Goal: Information Seeking & Learning: Learn about a topic

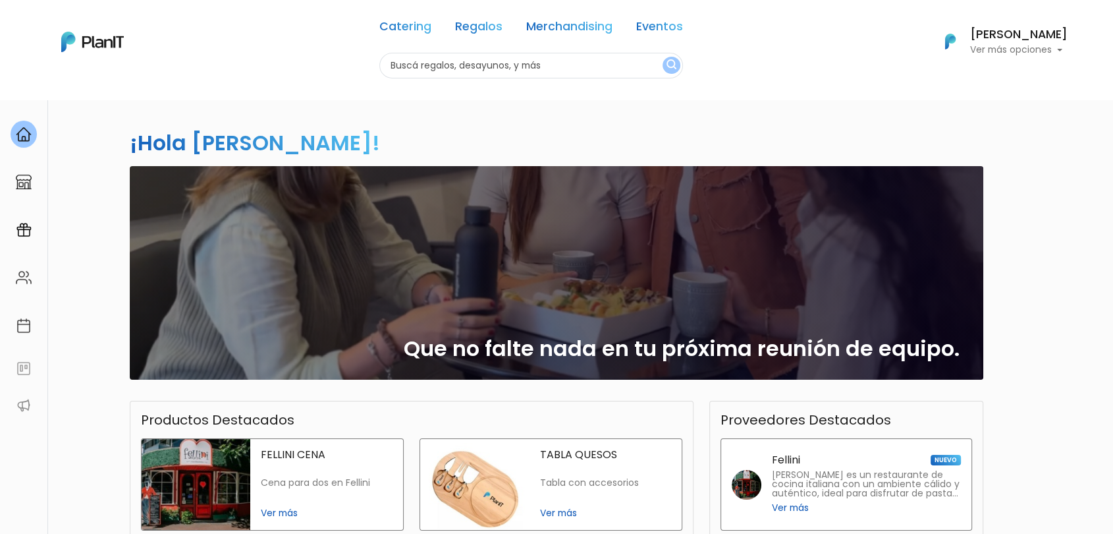
click at [534, 65] on input "text" at bounding box center [531, 66] width 304 height 26
type input "chau pantallas"
click at [663, 57] on button "submit" at bounding box center [672, 65] width 18 height 17
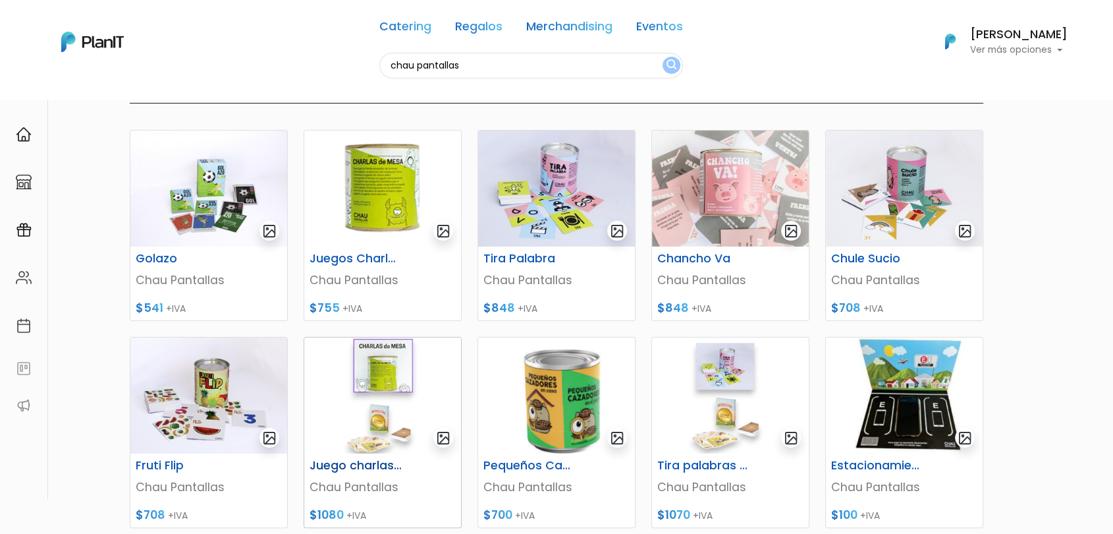
scroll to position [146, 0]
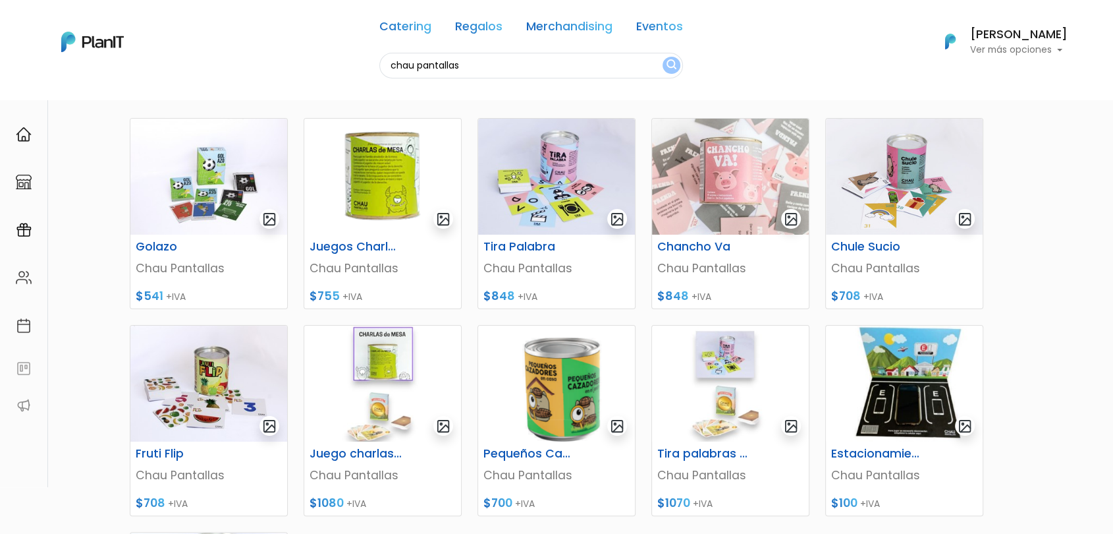
click at [1046, 223] on section "11 resultados Mostrando resultados relacionados a chau pantallas: Hay 11 opcion…" at bounding box center [556, 391] width 1113 height 876
click at [211, 376] on img at bounding box center [208, 383] width 157 height 116
click at [384, 201] on img at bounding box center [382, 177] width 157 height 116
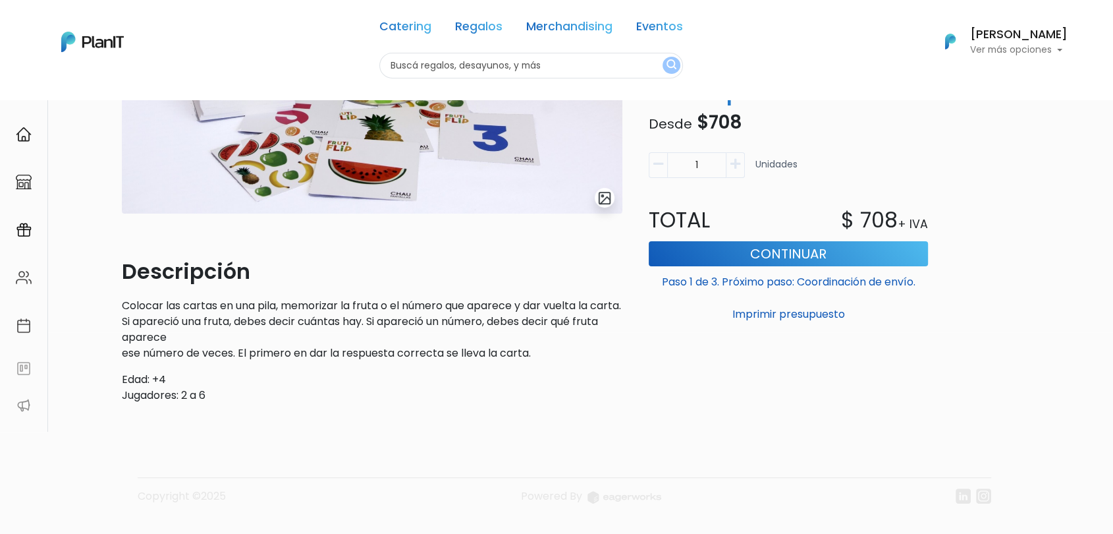
scroll to position [219, 0]
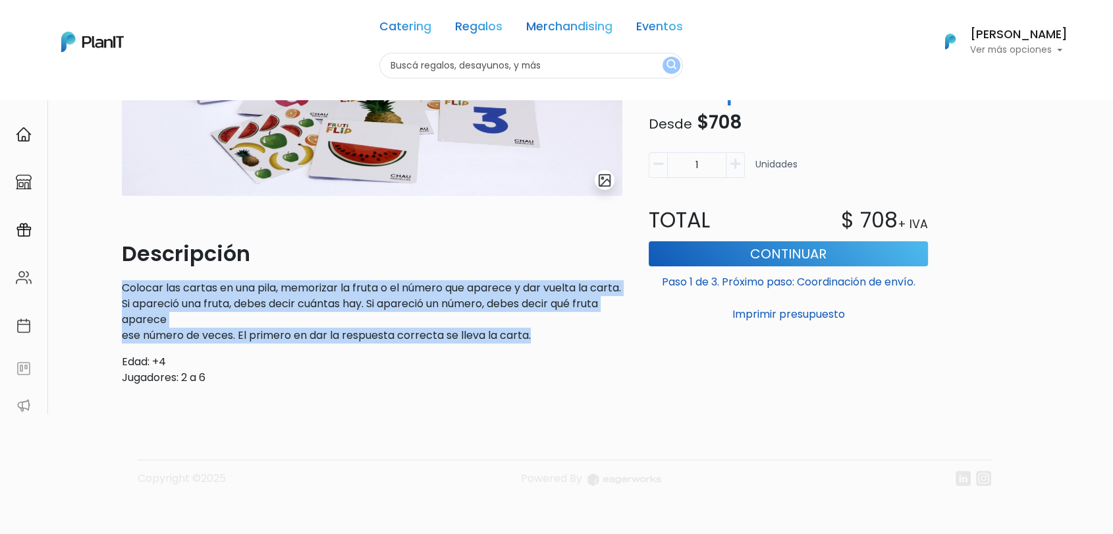
drag, startPoint x: 113, startPoint y: 285, endPoint x: 557, endPoint y: 333, distance: 447.3
click at [557, 333] on div "slide 1 of 1 Descripción Colocar las cartas en una pila, memorizar la fruta o e…" at bounding box center [556, 208] width 1113 height 659
click at [557, 333] on p "Colocar las cartas en una pila, memorizar la fruta o el número que aparece y da…" at bounding box center [372, 311] width 501 height 63
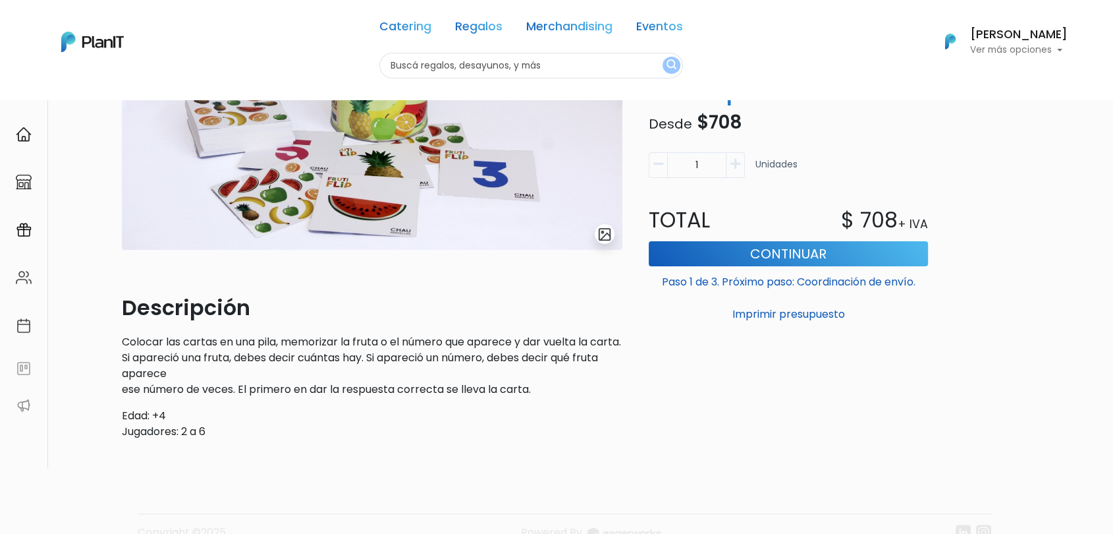
scroll to position [146, 0]
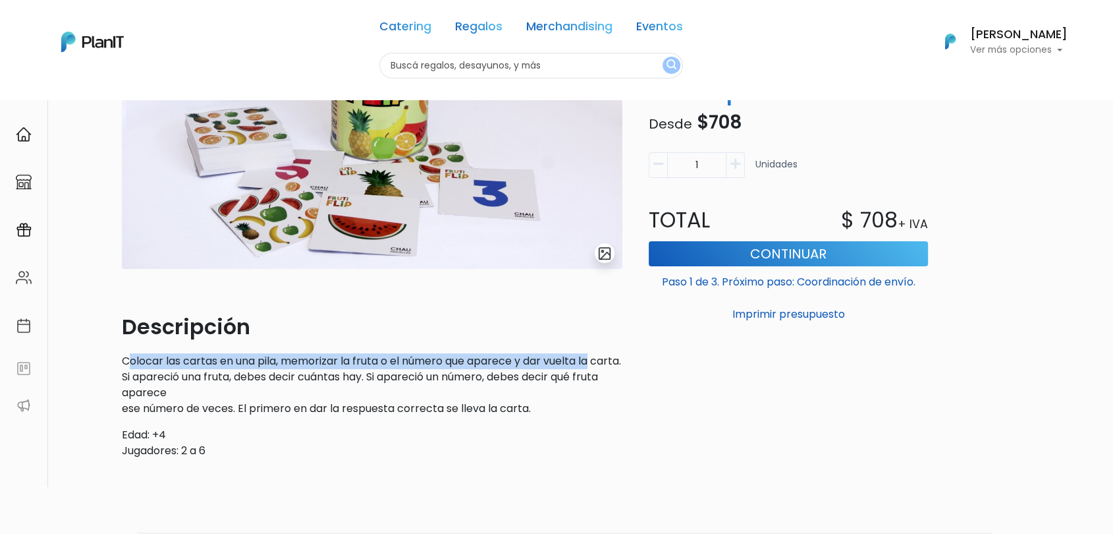
drag, startPoint x: 140, startPoint y: 364, endPoint x: 609, endPoint y: 368, distance: 469.7
click at [609, 368] on p "Colocar las cartas en una pila, memorizar la fruta o el número que aparece y da…" at bounding box center [372, 384] width 501 height 63
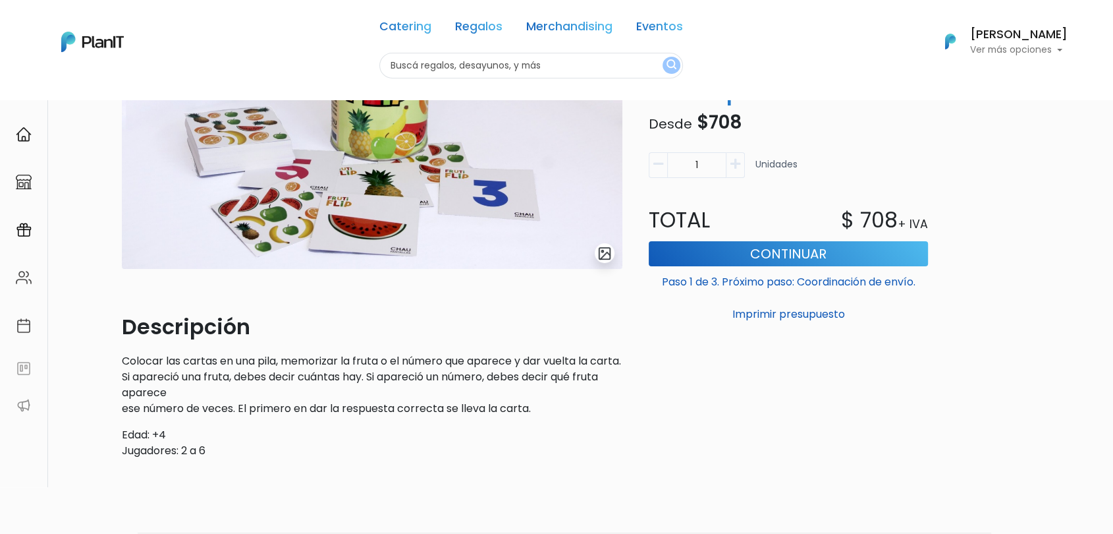
click at [589, 393] on p "Colocar las cartas en una pila, memorizar la fruta o el número que aparece y da…" at bounding box center [372, 384] width 501 height 63
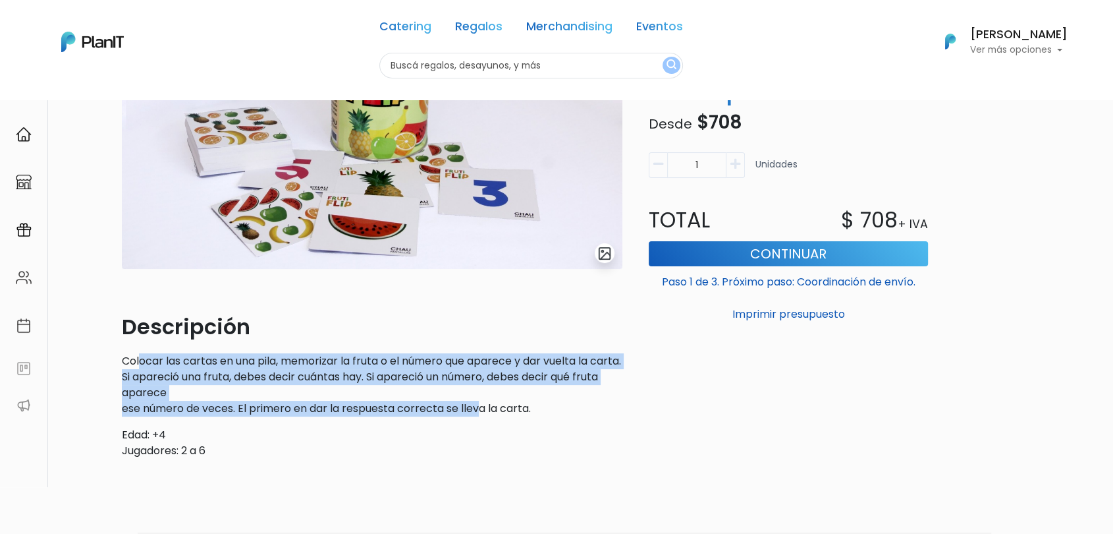
drag, startPoint x: 438, startPoint y: 401, endPoint x: 139, endPoint y: 364, distance: 301.4
click at [139, 364] on p "Colocar las cartas en una pila, memorizar la fruta o el número que aparece y da…" at bounding box center [372, 384] width 501 height 63
click at [163, 379] on p "Colocar las cartas en una pila, memorizar la fruta o el número que aparece y da…" at bounding box center [372, 384] width 501 height 63
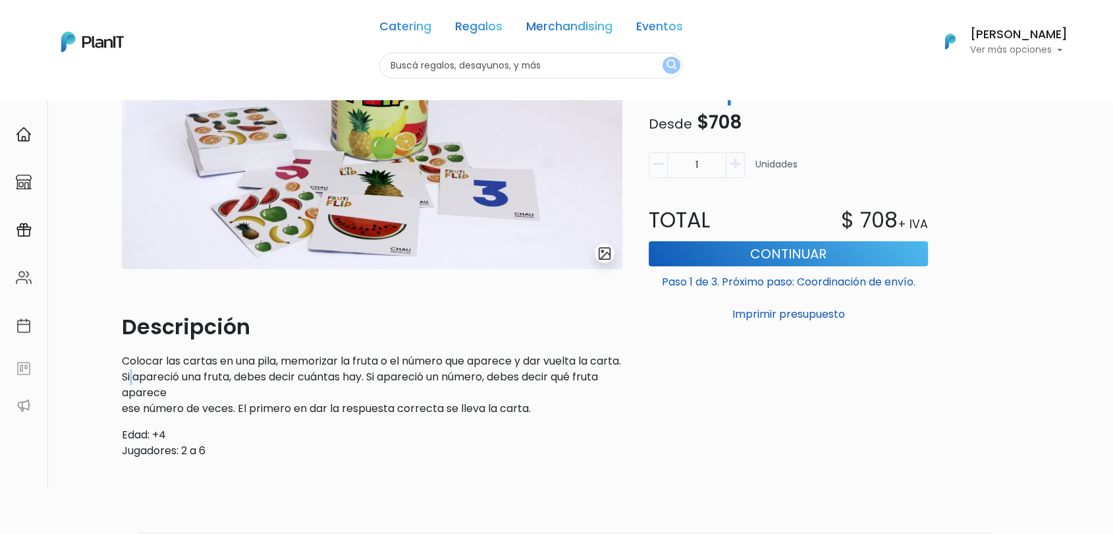
click at [163, 379] on p "Colocar las cartas en una pila, memorizar la fruta o el número que aparece y da…" at bounding box center [372, 384] width 501 height 63
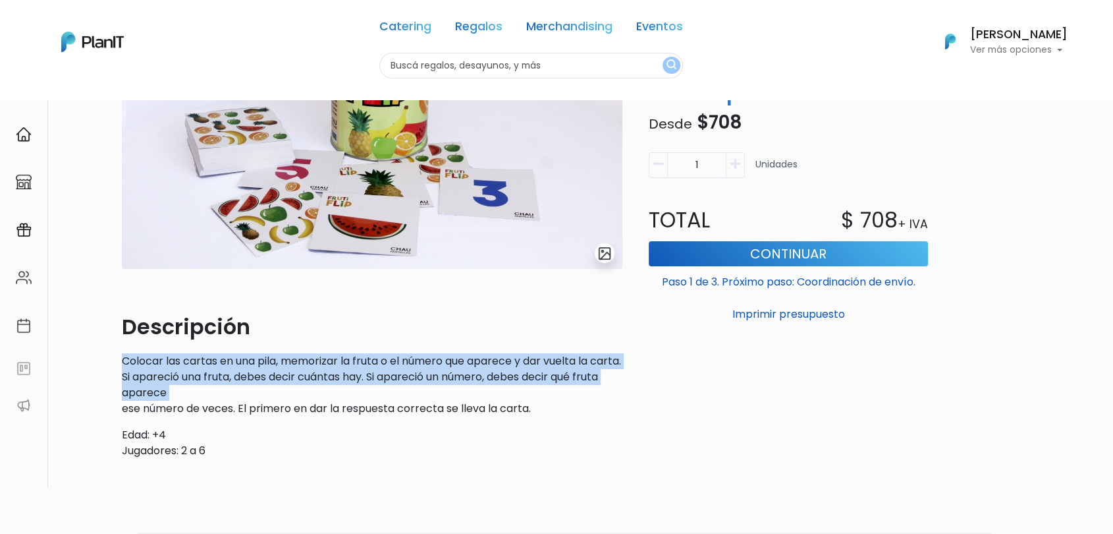
click at [163, 379] on p "Colocar las cartas en una pila, memorizar la fruta o el número que aparece y da…" at bounding box center [372, 384] width 501 height 63
click at [164, 383] on p "Colocar las cartas en una pila, memorizar la fruta o el número que aparece y da…" at bounding box center [372, 384] width 501 height 63
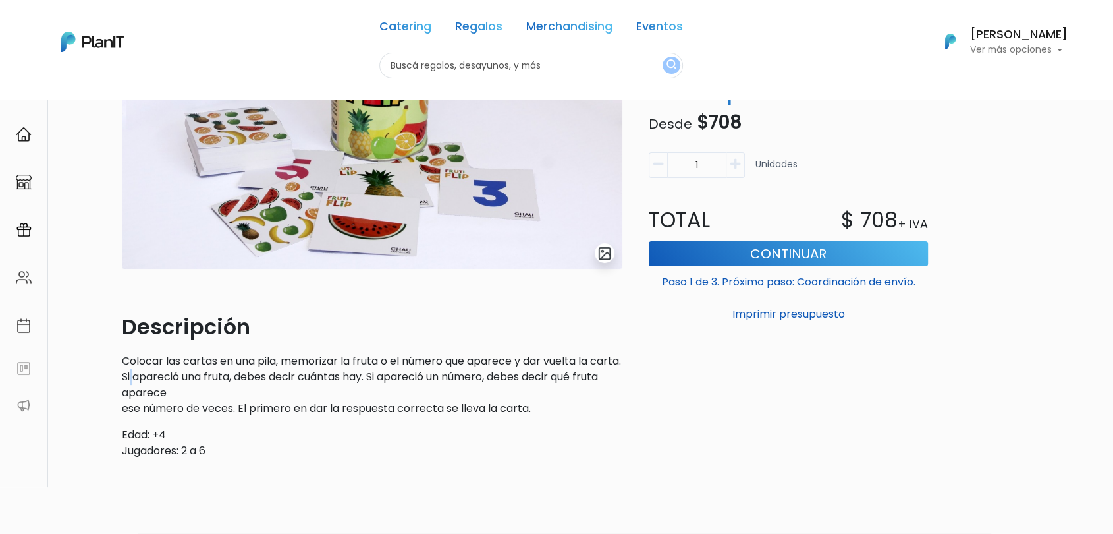
click at [164, 383] on p "Colocar las cartas en una pila, memorizar la fruta o el número que aparece y da…" at bounding box center [372, 384] width 501 height 63
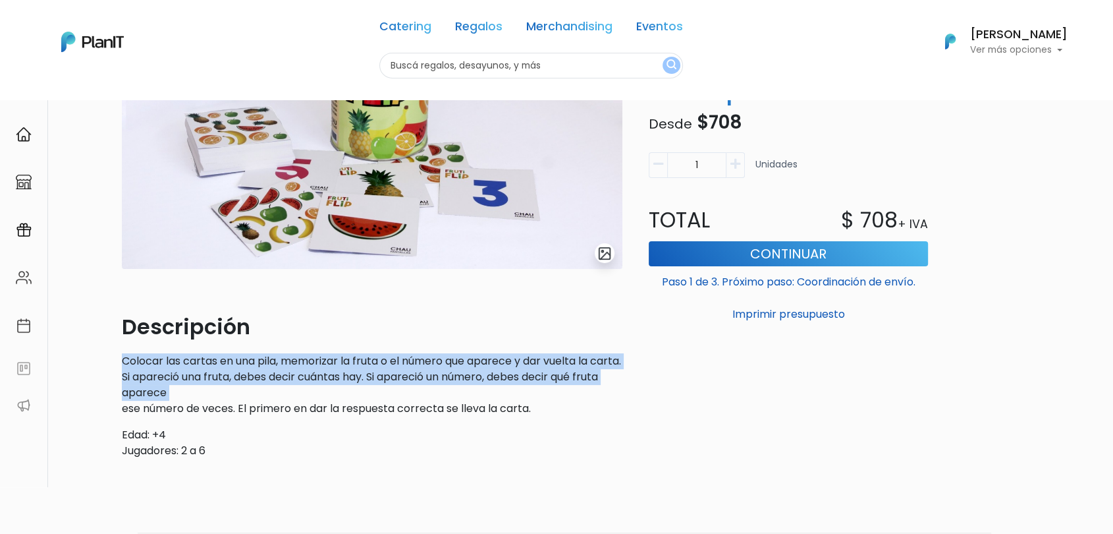
click at [164, 383] on p "Colocar las cartas en una pila, memorizar la fruta o el número que aparece y da…" at bounding box center [372, 384] width 501 height 63
click at [160, 399] on p "Colocar las cartas en una pila, memorizar la fruta o el número que aparece y da…" at bounding box center [372, 384] width 501 height 63
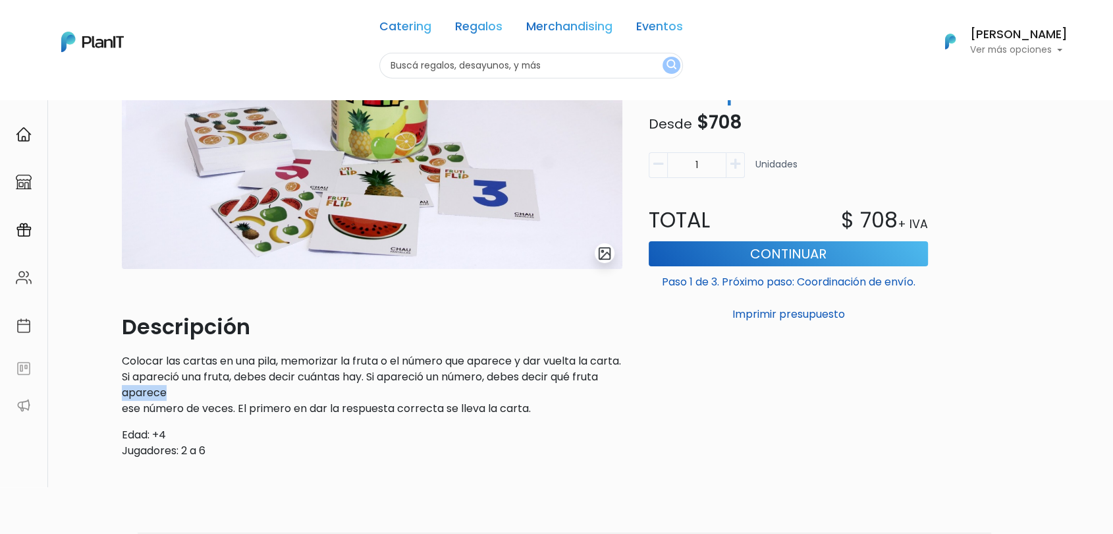
click at [160, 399] on p "Colocar las cartas en una pila, memorizar la fruta o el número que aparece y da…" at bounding box center [372, 384] width 501 height 63
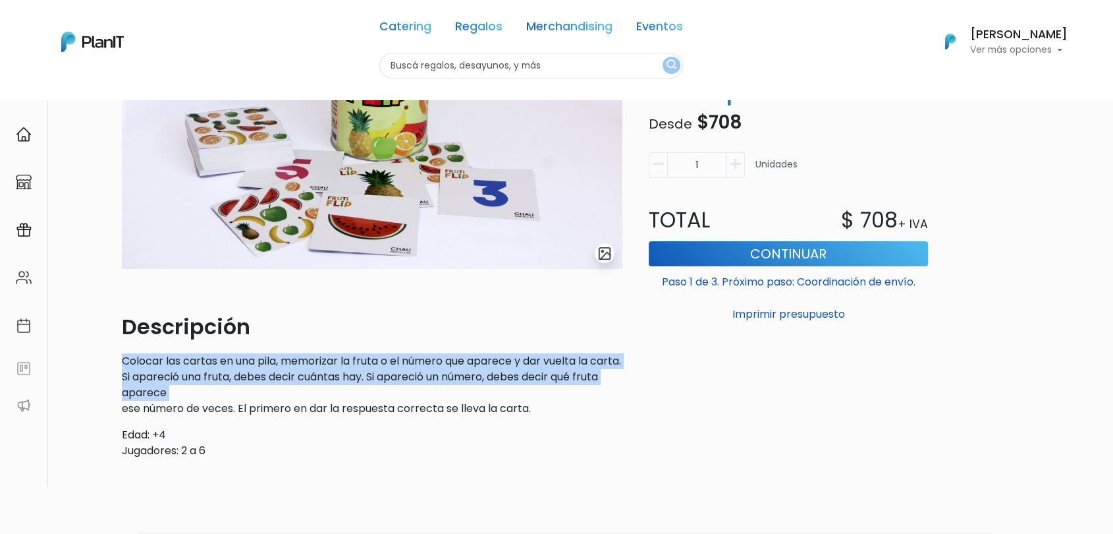
click at [160, 399] on p "Colocar las cartas en una pila, memorizar la fruta o el número que aparece y da…" at bounding box center [372, 384] width 501 height 63
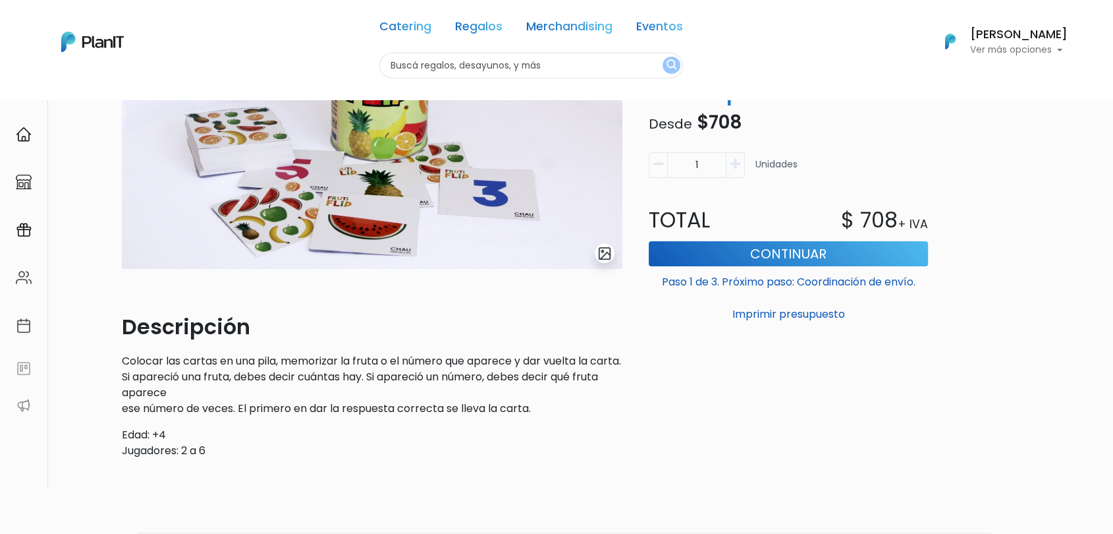
click at [155, 407] on p "Colocar las cartas en una pila, memorizar la fruta o el número que aparece y da…" at bounding box center [372, 384] width 501 height 63
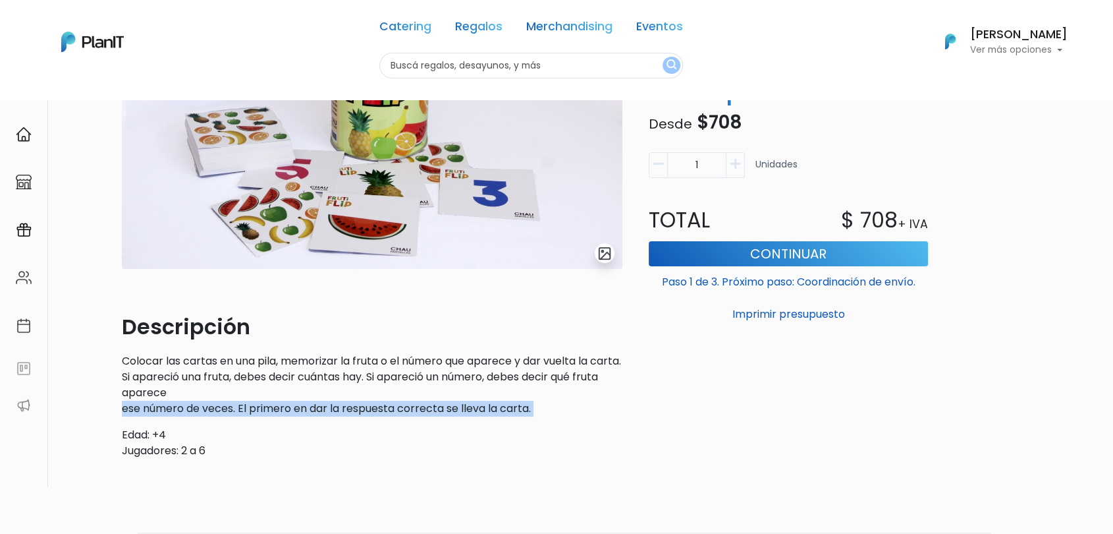
click at [155, 407] on p "Colocar las cartas en una pila, memorizar la fruta o el número que aparece y da…" at bounding box center [372, 384] width 501 height 63
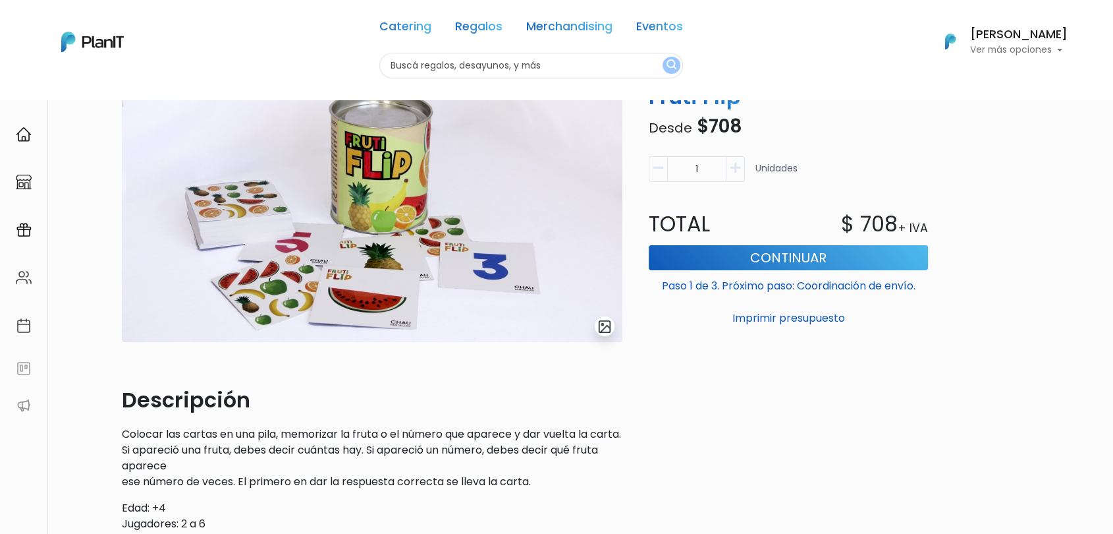
scroll to position [0, 0]
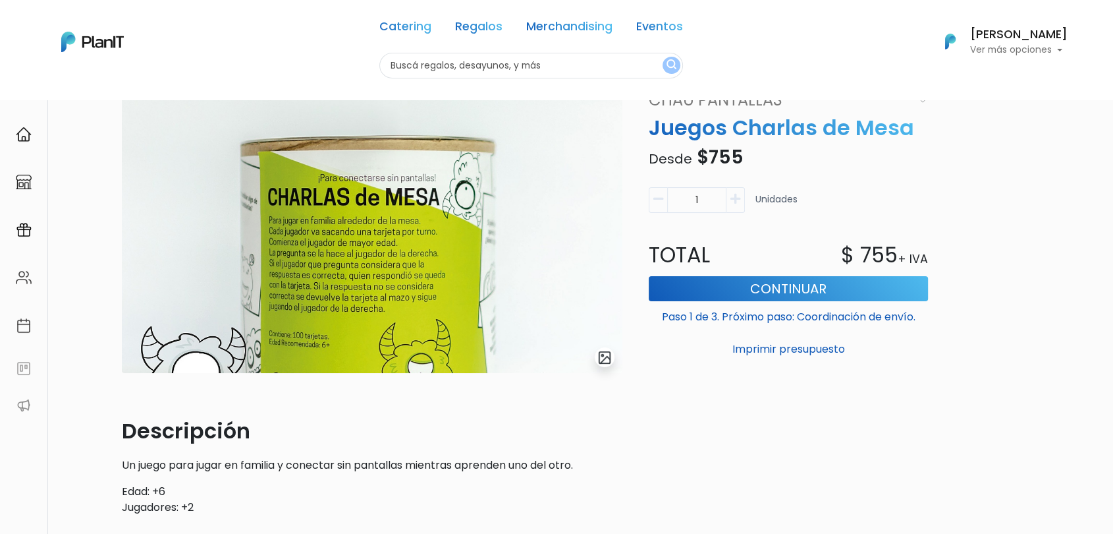
scroll to position [30, 0]
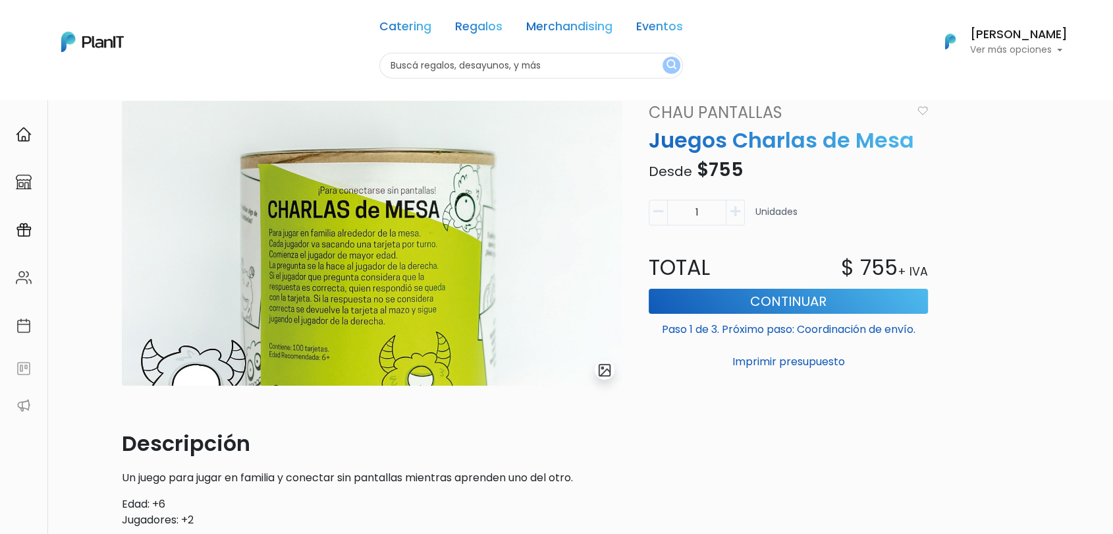
click at [607, 366] on img "submit" at bounding box center [605, 369] width 15 height 15
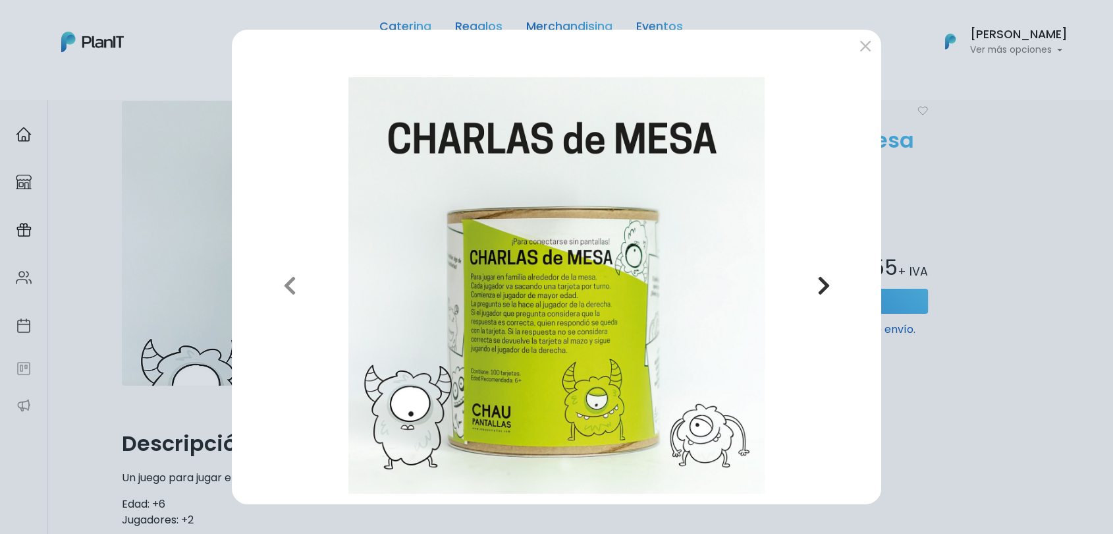
click at [827, 291] on icon "button" at bounding box center [823, 285] width 13 height 21
click at [860, 43] on button "submit" at bounding box center [865, 46] width 21 height 21
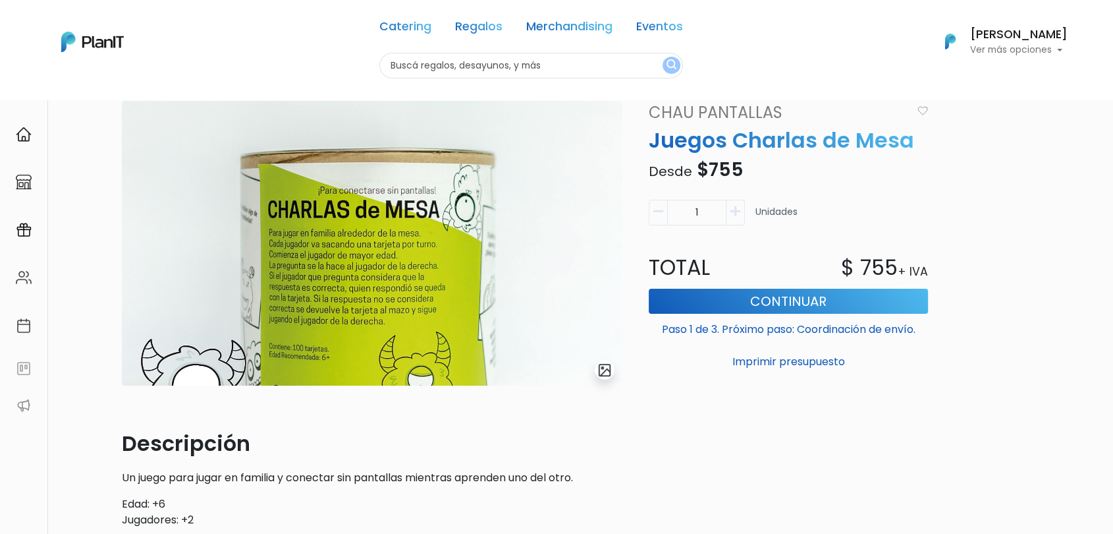
click at [431, 72] on input "text" at bounding box center [531, 66] width 304 height 26
type input "macachin"
click at [663, 57] on button "submit" at bounding box center [672, 65] width 18 height 17
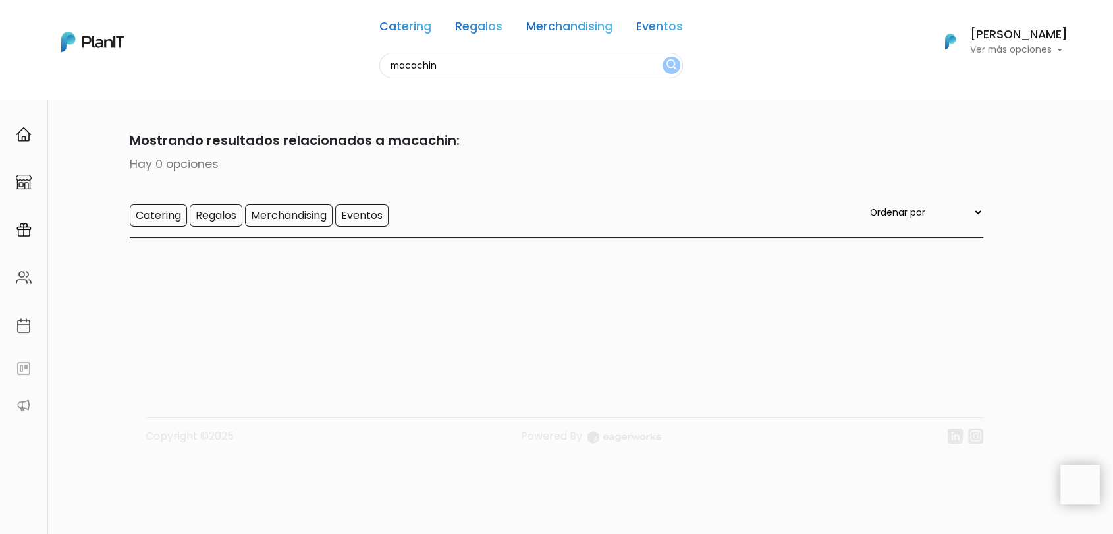
click at [431, 72] on input "macachin" at bounding box center [531, 66] width 304 height 26
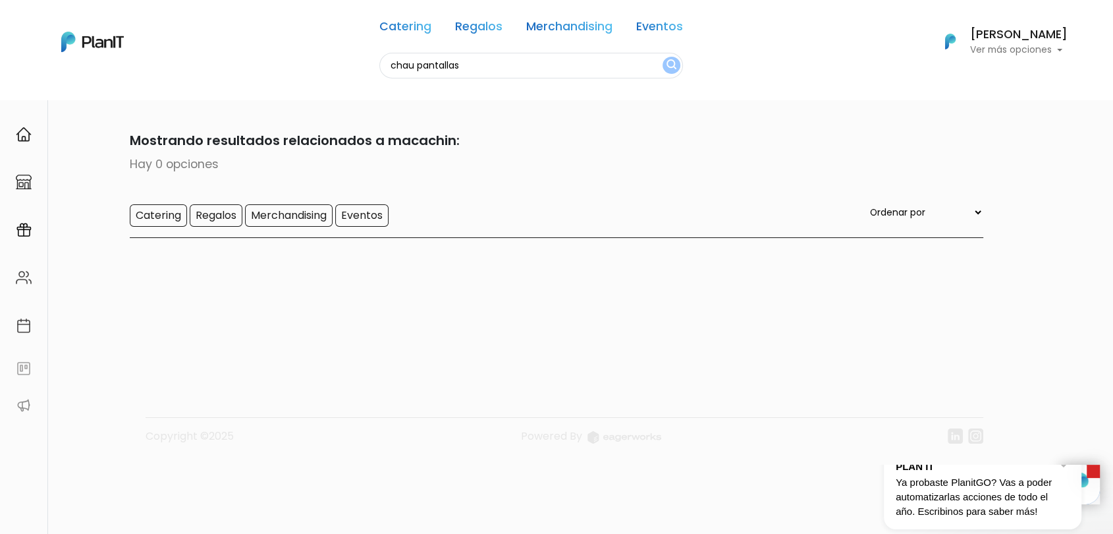
type input "chau pantallas"
click at [663, 57] on button "submit" at bounding box center [672, 65] width 18 height 17
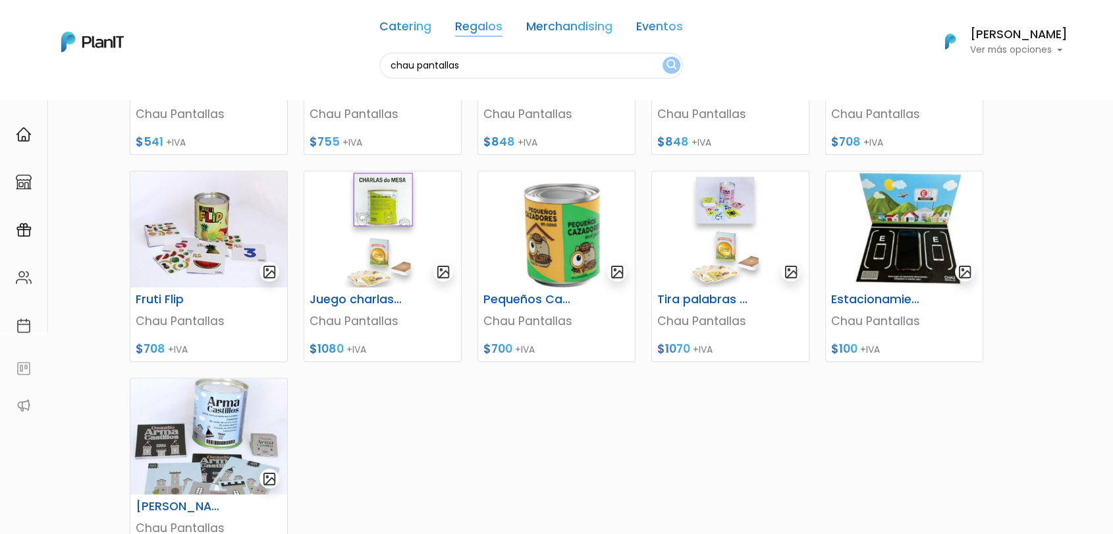
scroll to position [292, 0]
